Goal: Task Accomplishment & Management: Complete application form

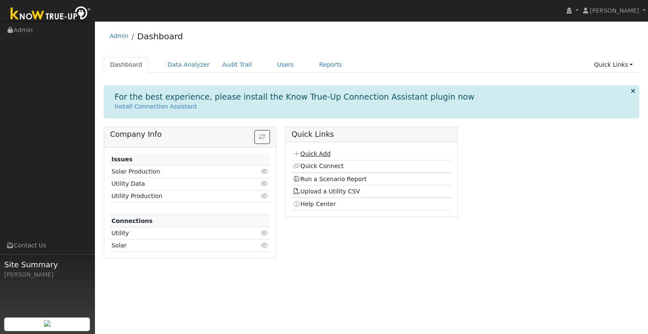
click at [314, 153] on link "Quick Add" at bounding box center [312, 153] width 38 height 7
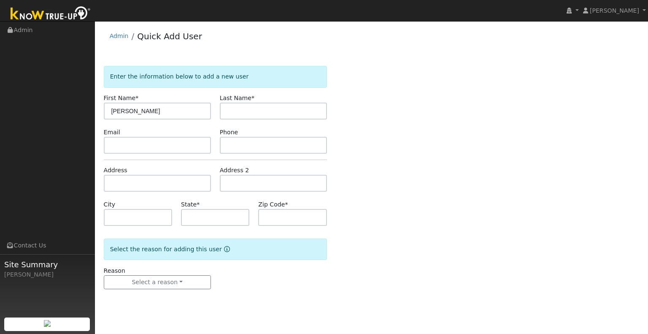
type input "Justino"
type input "Fernandez"
type input "CA"
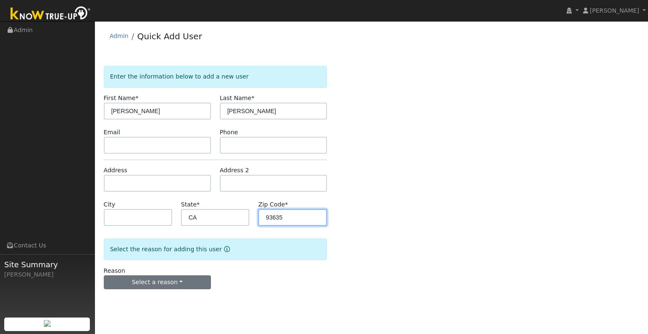
type input "93635"
click at [174, 283] on button "Select a reason" at bounding box center [157, 282] width 107 height 14
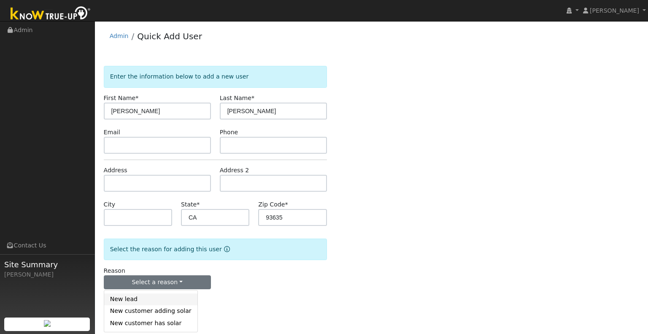
click at [160, 301] on link "New lead" at bounding box center [150, 299] width 93 height 12
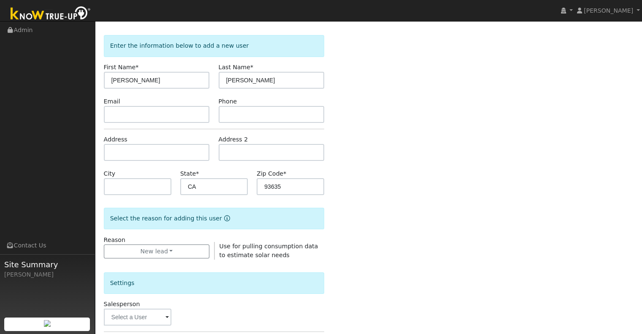
scroll to position [127, 0]
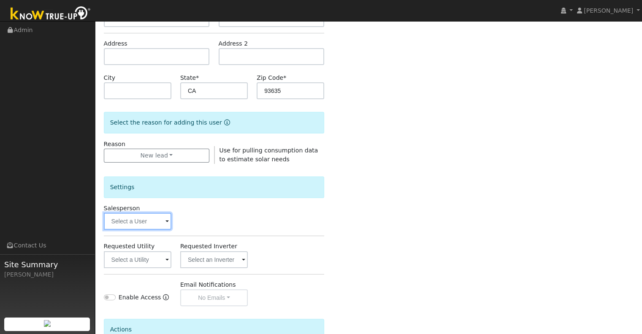
click at [149, 221] on input "text" at bounding box center [138, 221] width 68 height 17
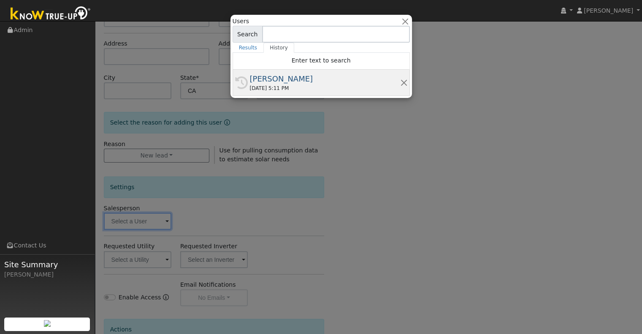
click at [265, 84] on div "10/08/2025 5:11 PM" at bounding box center [325, 88] width 150 height 8
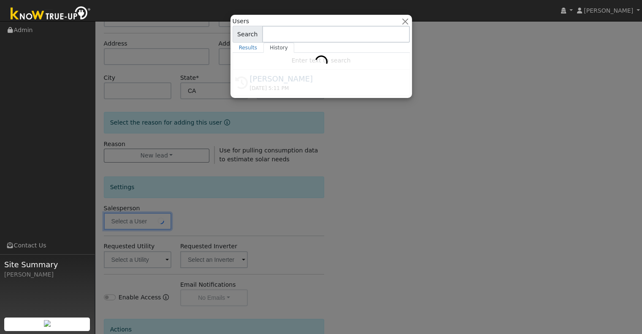
type input "[PERSON_NAME]"
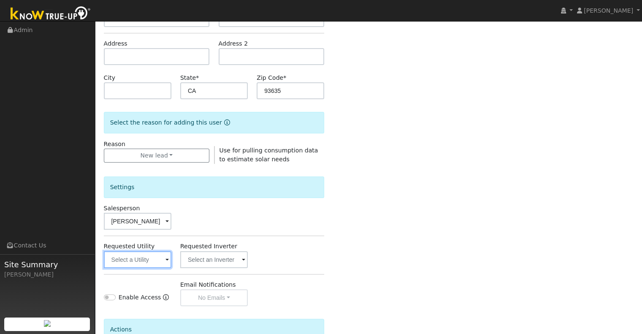
click at [157, 262] on input "text" at bounding box center [138, 259] width 68 height 17
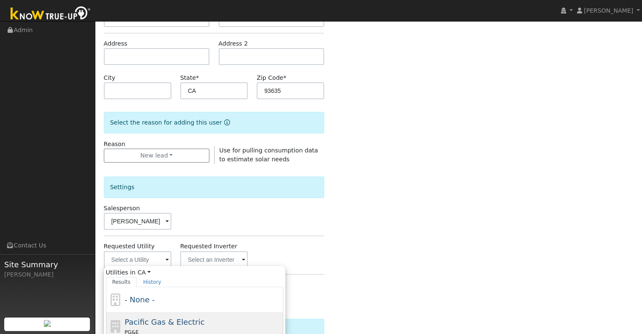
click at [177, 325] on div "Pacific Gas & Electric PG&E" at bounding box center [202, 326] width 157 height 20
type input "Pacific Gas & Electric"
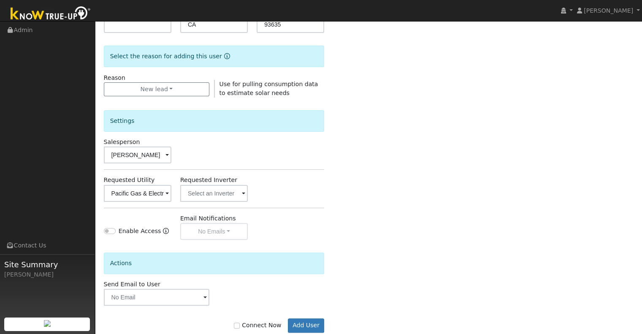
scroll to position [211, 0]
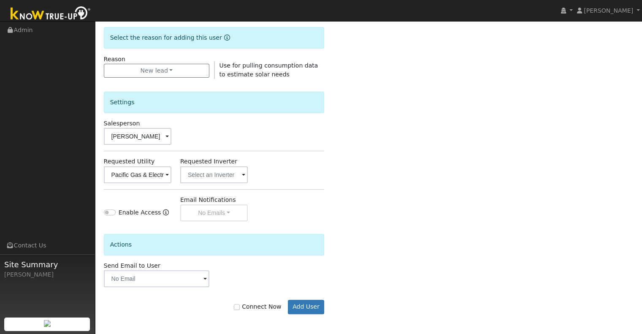
click at [252, 305] on label "Connect Now" at bounding box center [257, 306] width 47 height 9
click at [240, 305] on input "Connect Now" at bounding box center [237, 307] width 6 height 6
checkbox input "true"
click at [310, 304] on button "Add User" at bounding box center [306, 307] width 37 height 14
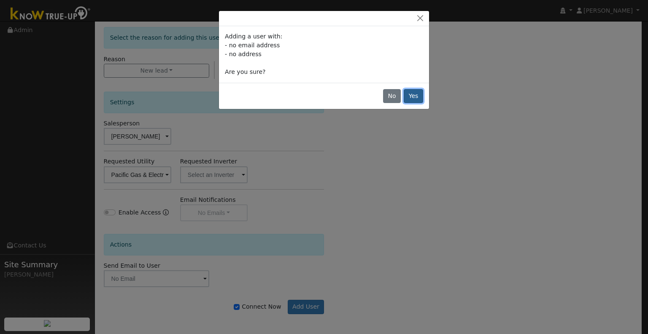
click at [419, 94] on button "Yes" at bounding box center [413, 96] width 19 height 14
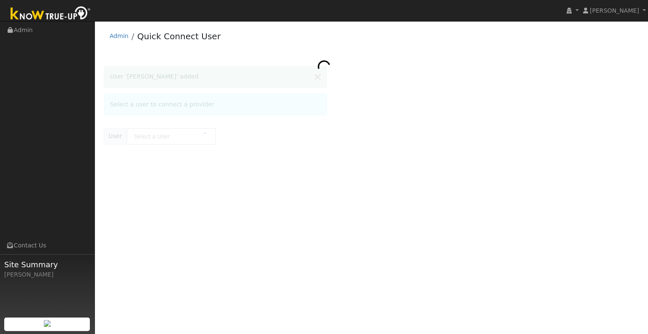
type input "[PERSON_NAME]"
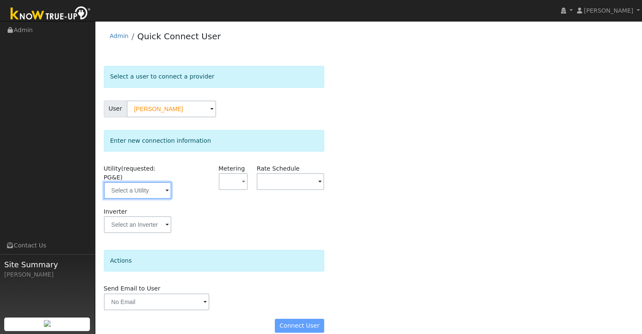
click at [162, 186] on input "text" at bounding box center [138, 190] width 68 height 17
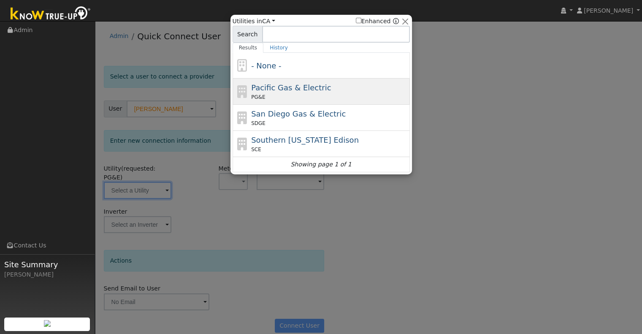
click at [311, 90] on span "Pacific Gas & Electric" at bounding box center [291, 87] width 80 height 9
type input "PG&E"
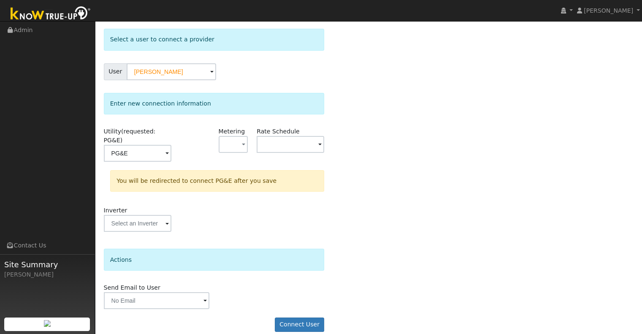
scroll to position [38, 0]
click at [295, 318] on button "Connect User" at bounding box center [300, 324] width 50 height 14
